Goal: Find specific page/section: Find specific page/section

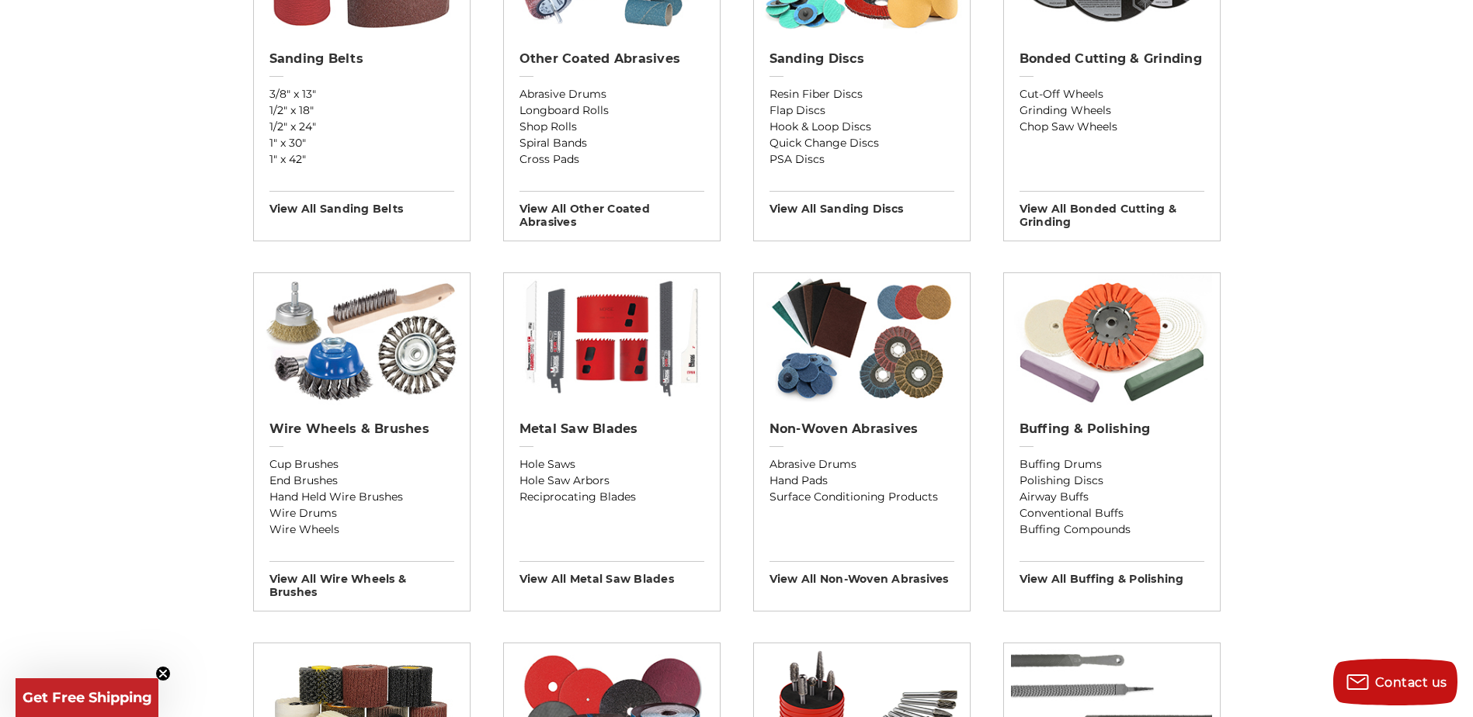
scroll to position [543, 0]
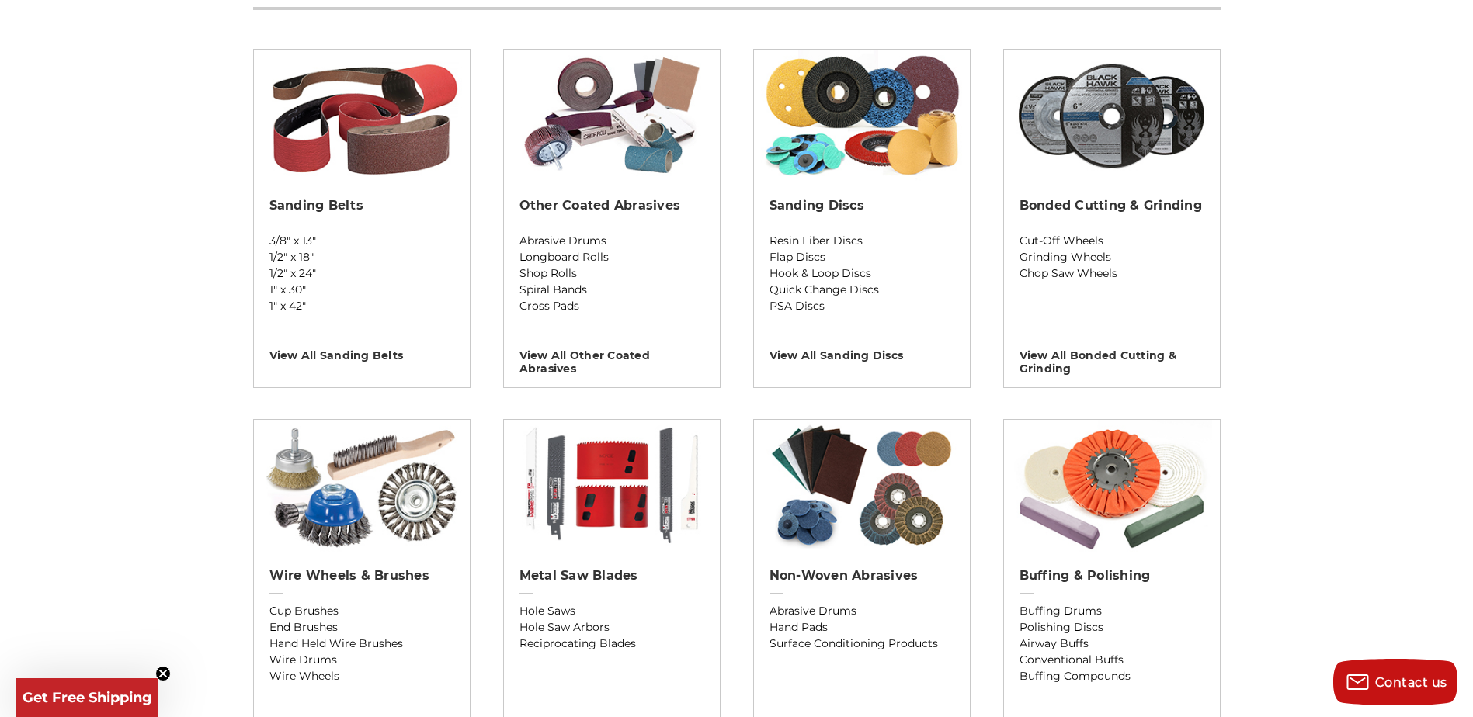
click at [817, 258] on link "Flap Discs" at bounding box center [861, 257] width 185 height 16
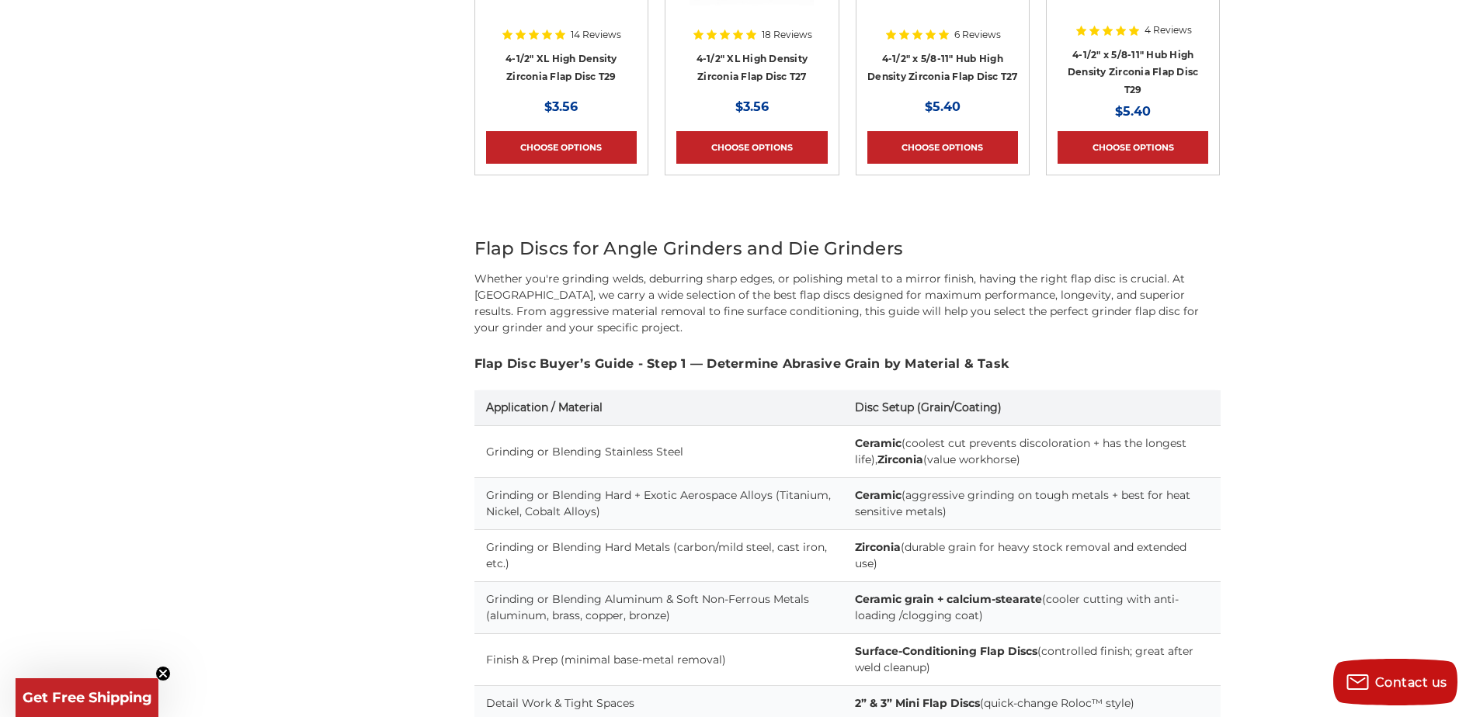
scroll to position [1164, 0]
